Goal: Information Seeking & Learning: Learn about a topic

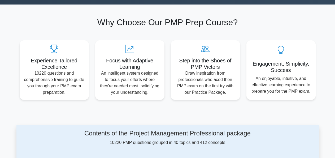
scroll to position [243, 0]
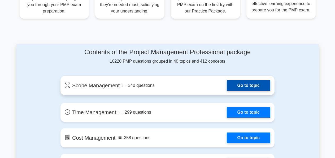
click at [254, 84] on link "Go to topic" at bounding box center [248, 85] width 43 height 11
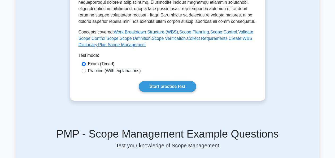
scroll to position [243, 0]
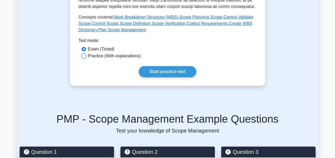
click at [84, 56] on input "Practice (With explanations)" at bounding box center [84, 56] width 4 height 4
radio input "true"
drag, startPoint x: 157, startPoint y: 69, endPoint x: 155, endPoint y: 78, distance: 9.1
click at [157, 69] on link "Start practice test" at bounding box center [168, 71] width 58 height 11
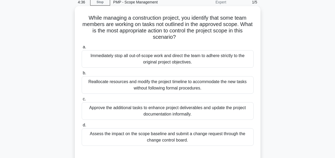
scroll to position [27, 0]
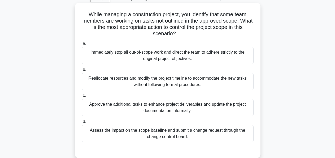
drag, startPoint x: 118, startPoint y: 105, endPoint x: 115, endPoint y: 110, distance: 5.2
click at [116, 107] on div "Approve the additional tasks to enhance project deliverables and update the pro…" at bounding box center [168, 107] width 172 height 17
drag, startPoint x: 116, startPoint y: 111, endPoint x: 113, endPoint y: 110, distance: 2.7
click at [115, 110] on div "Approve the additional tasks to enhance project deliverables and update the pro…" at bounding box center [168, 107] width 172 height 17
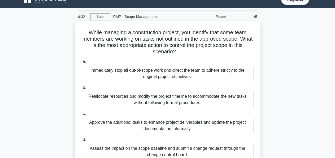
scroll to position [0, 0]
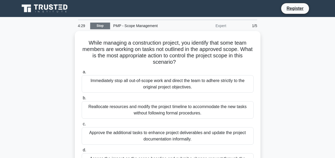
click at [101, 27] on link "Stop" at bounding box center [100, 26] width 20 height 7
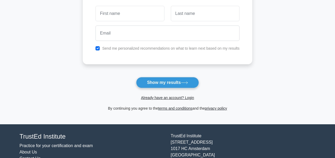
scroll to position [82, 0]
